Goal: Information Seeking & Learning: Learn about a topic

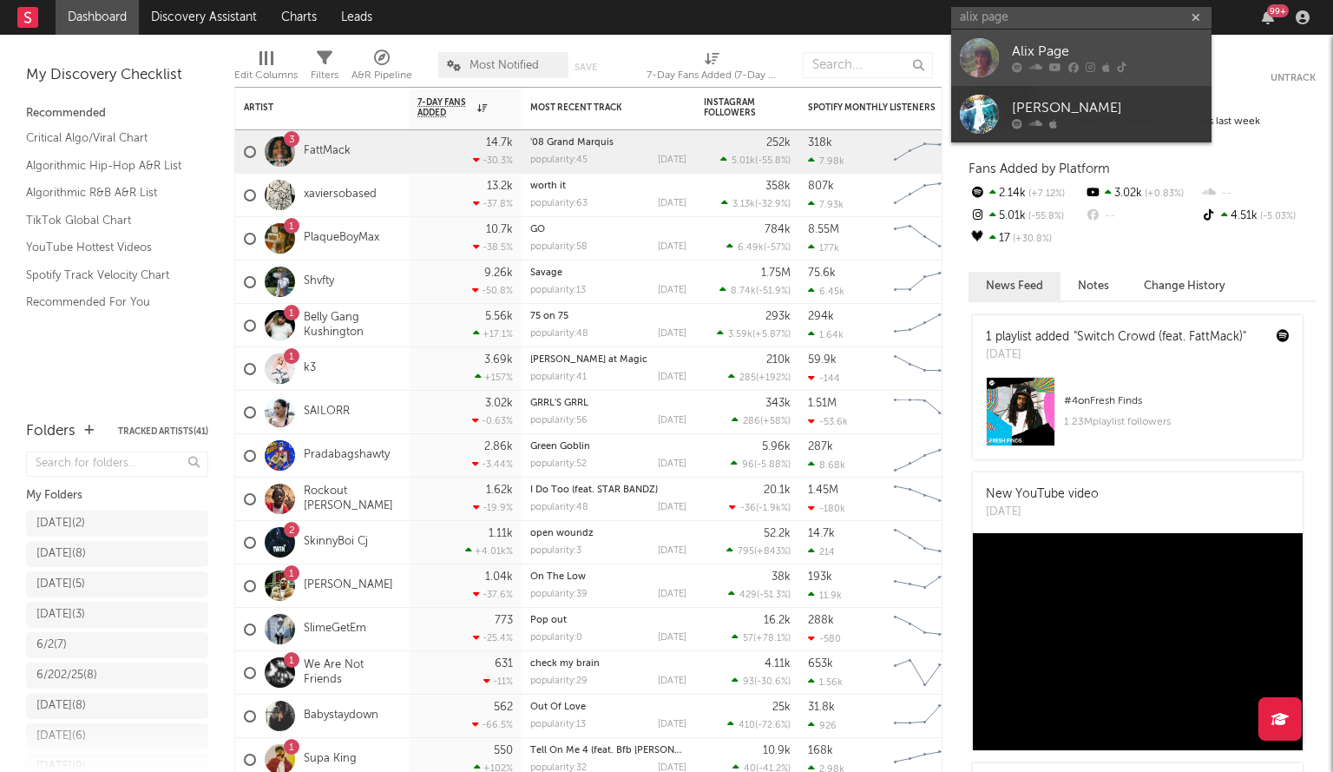
type input "alix page"
click at [1048, 56] on div "Alix Page" at bounding box center [1107, 52] width 191 height 21
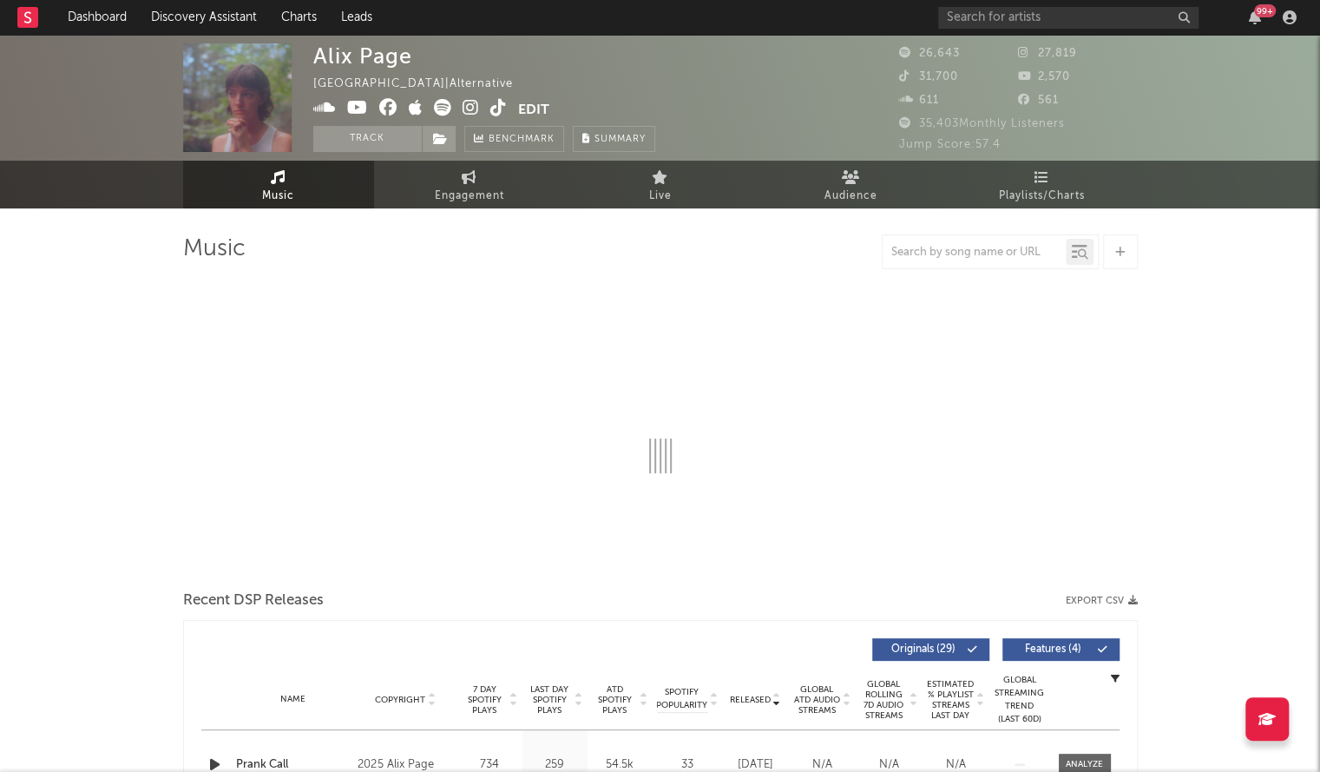
select select "6m"
